Goal: Task Accomplishment & Management: Manage account settings

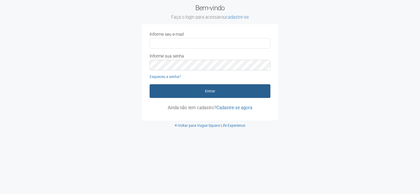
type input "**********"
click at [201, 91] on button "Entrar" at bounding box center [210, 91] width 121 height 14
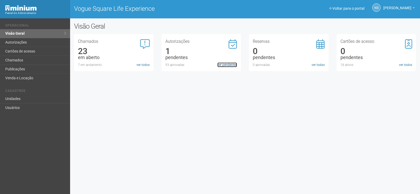
click at [227, 63] on link "ver pendentes" at bounding box center [227, 64] width 20 height 5
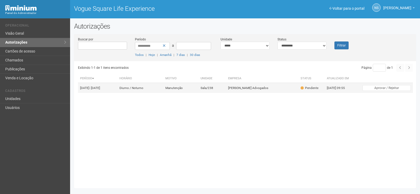
click at [347, 91] on td "[DATE] 09:55" at bounding box center [339, 88] width 29 height 10
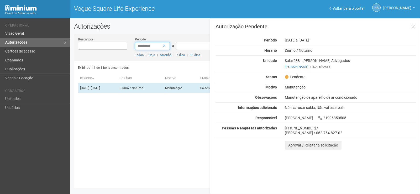
click at [162, 46] on input "**********" at bounding box center [152, 46] width 35 height 8
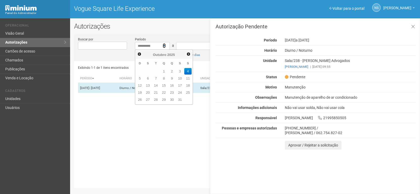
click at [163, 45] on icon at bounding box center [164, 46] width 3 height 4
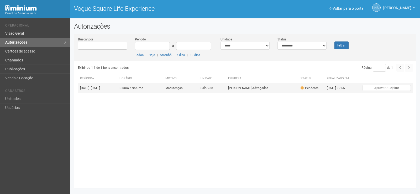
click at [298, 91] on td "[PERSON_NAME] Advogados" at bounding box center [262, 88] width 72 height 10
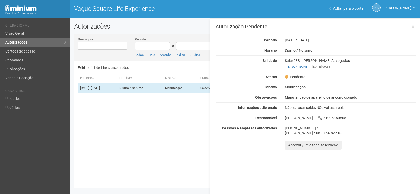
click at [335, 118] on div "Anelisa Cruz Teixeira 21995850505" at bounding box center [350, 117] width 139 height 5
click at [337, 118] on div "Anelisa Cruz Teixeira 21995850505" at bounding box center [350, 117] width 139 height 5
click at [146, 141] on div "Exibindo 1-1 de 1 itens encontrados Página * de 1 Período Horário Motivo Unidad…" at bounding box center [247, 122] width 338 height 123
click at [412, 25] on icon at bounding box center [413, 26] width 4 height 5
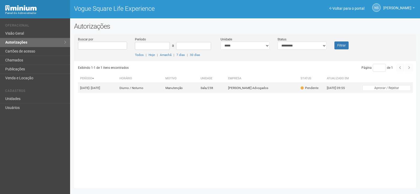
click at [245, 90] on td "[PERSON_NAME] Advogados" at bounding box center [262, 88] width 72 height 10
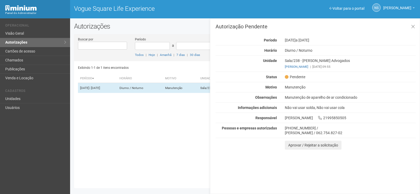
drag, startPoint x: 306, startPoint y: 76, endPoint x: 262, endPoint y: 79, distance: 44.2
click at [262, 79] on div "Status Pendente" at bounding box center [316, 77] width 208 height 5
click at [414, 27] on icon at bounding box center [413, 26] width 4 height 5
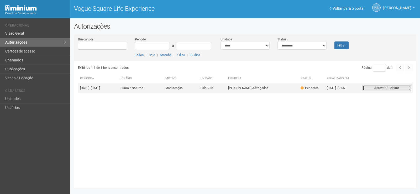
click at [387, 89] on button "Aprovar / Rejeitar" at bounding box center [387, 88] width 48 height 6
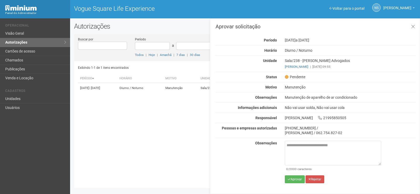
click at [136, 118] on div "Exibindo 1-1 de 1 itens encontrados Página * de 1 Período [GEOGRAPHIC_DATA] Mot…" at bounding box center [247, 122] width 338 height 123
click at [416, 25] on link at bounding box center [413, 26] width 11 height 11
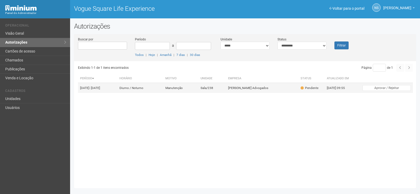
click at [298, 91] on td "[PERSON_NAME] Advogados" at bounding box center [262, 88] width 72 height 10
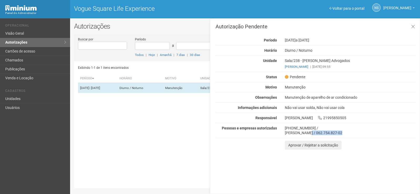
drag, startPoint x: 305, startPoint y: 132, endPoint x: 262, endPoint y: 135, distance: 42.7
click at [262, 135] on div "Autorização Pendente Período [DATE] a [DATE] [GEOGRAPHIC_DATA] [GEOGRAPHIC_DATA…" at bounding box center [316, 87] width 200 height 126
click at [356, 130] on div "[PERSON_NAME] / 062.754.827-02" at bounding box center [350, 132] width 131 height 5
click at [124, 134] on div "Exibindo 1-1 de 1 itens encontrados Página * de 1 Período [GEOGRAPHIC_DATA] Mot…" at bounding box center [247, 122] width 338 height 123
